Goal: Task Accomplishment & Management: Use online tool/utility

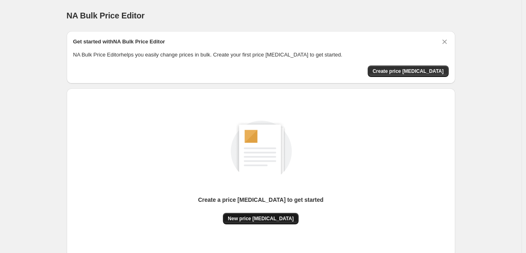
click at [242, 220] on span "New price [MEDICAL_DATA]" at bounding box center [261, 218] width 66 height 7
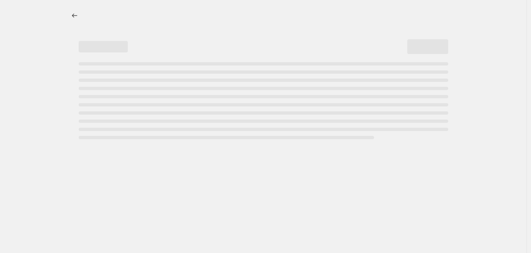
select select "percentage"
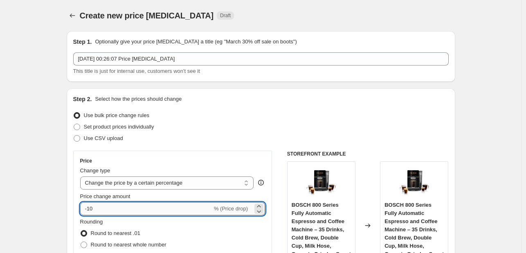
click at [126, 209] on input "-10" at bounding box center [146, 208] width 132 height 13
type input "-1"
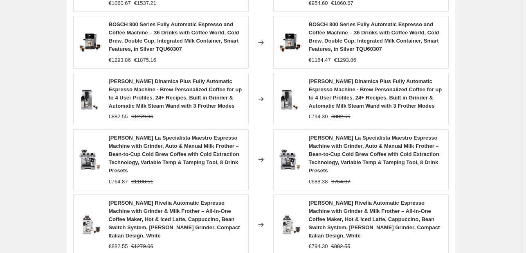
scroll to position [668, 0]
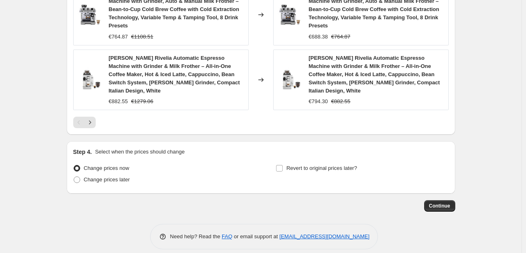
type input "-30"
click at [438, 202] on button "Continue" at bounding box center [439, 205] width 31 height 11
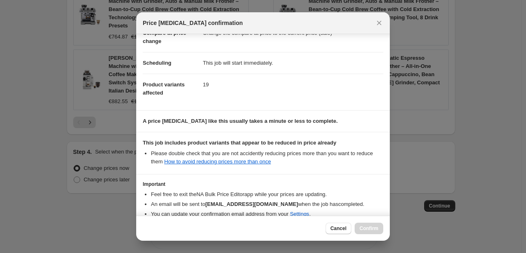
scroll to position [91, 0]
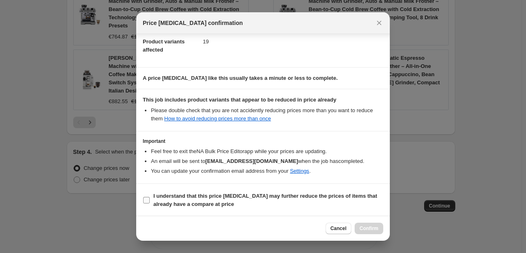
click at [154, 205] on b "I understand that this price [MEDICAL_DATA] may further reduce the prices of it…" at bounding box center [266, 200] width 224 height 14
click at [150, 203] on input "I understand that this price [MEDICAL_DATA] may further reduce the prices of it…" at bounding box center [146, 200] width 7 height 7
checkbox input "true"
click at [373, 226] on span "Confirm" at bounding box center [369, 228] width 19 height 7
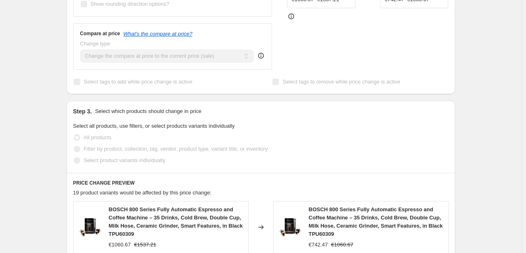
scroll to position [362, 0]
